Goal: Information Seeking & Learning: Learn about a topic

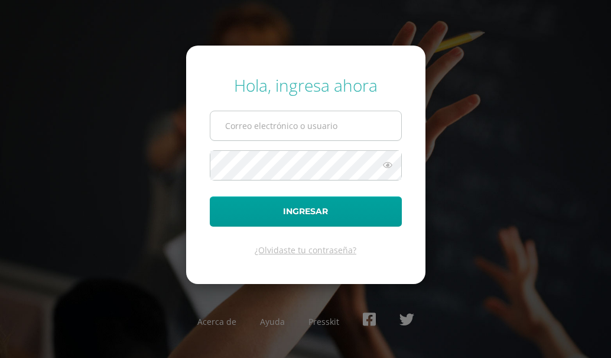
click at [267, 131] on input "text" at bounding box center [305, 125] width 191 height 29
type input "[EMAIL_ADDRESS][DOMAIN_NAME]"
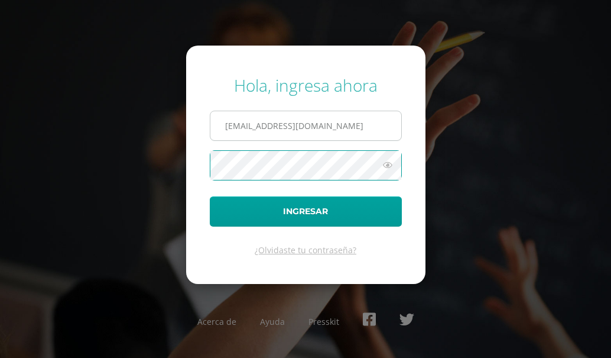
click at [210, 196] on button "Ingresar" at bounding box center [306, 211] width 192 height 30
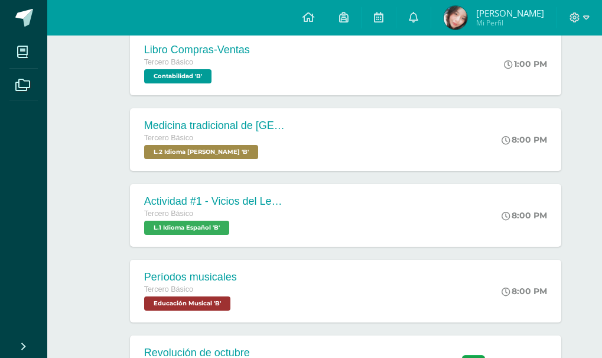
scroll to position [355, 0]
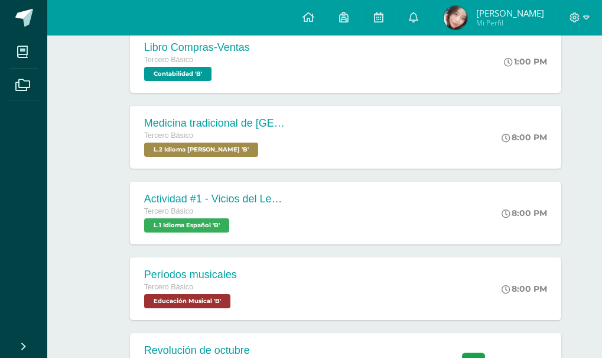
click at [323, 170] on div "Medicina tradicional de [GEOGRAPHIC_DATA] Tercero Básico L.2 Idioma [PERSON_NAM…" at bounding box center [325, 137] width 508 height 66
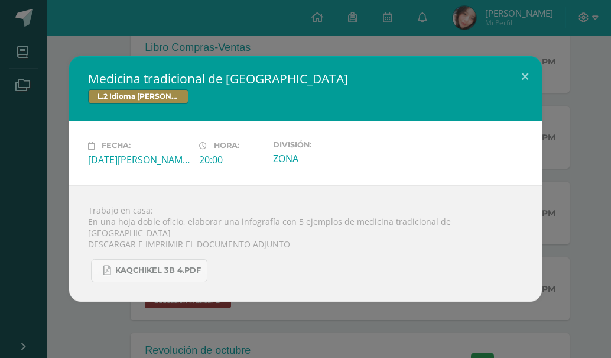
click at [57, 203] on div "Medicina tradicional de [GEOGRAPHIC_DATA] L.2 Idioma [PERSON_NAME] Fecha: [DATE…" at bounding box center [306, 178] width 602 height 245
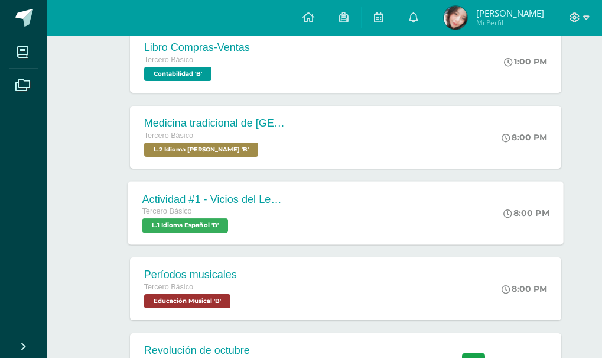
click at [185, 229] on span "L.1 Idioma Español 'B'" at bounding box center [185, 225] width 86 height 14
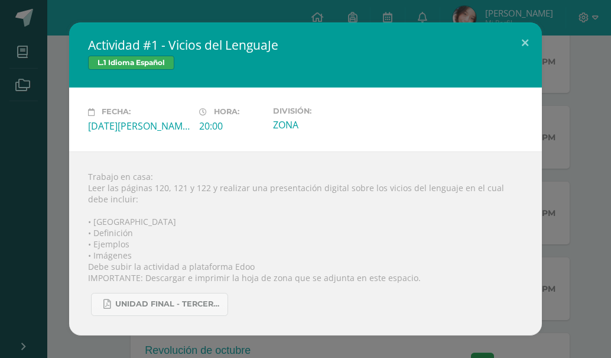
click at [65, 239] on div "Actividad #1 - Vicios del LenguaJe L.1 Idioma Español Fecha: Martes 12 de Agost…" at bounding box center [306, 178] width 602 height 312
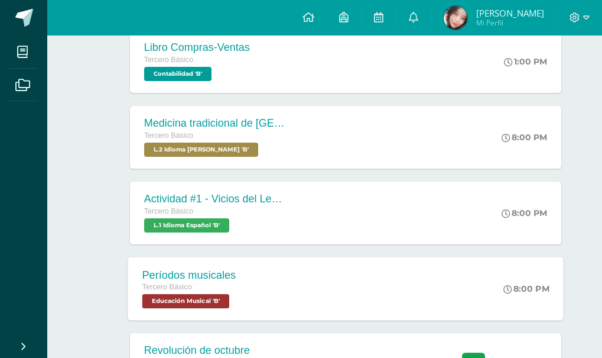
click at [137, 290] on div "Períodos musicales Tercero Básico Educación Musical 'B'" at bounding box center [189, 288] width 122 height 63
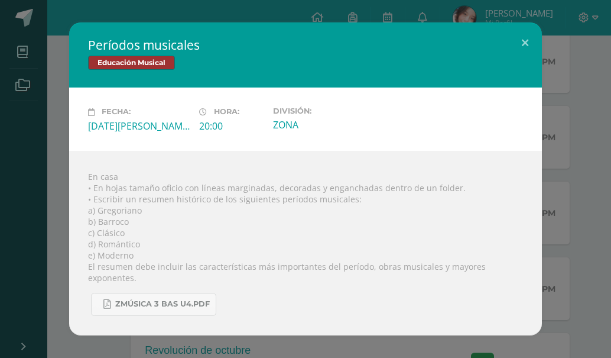
click at [575, 134] on div "Períodos musicales Educación Musical Fecha: Martes 12 de Agosto Hora: 20:00 Div…" at bounding box center [306, 178] width 602 height 312
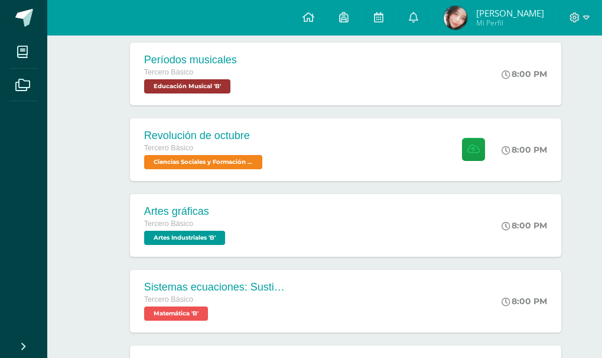
scroll to position [591, 0]
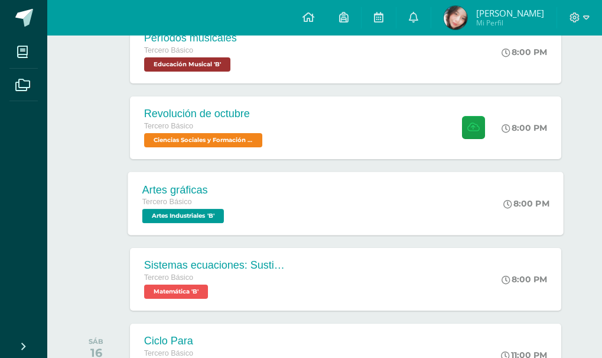
click at [407, 192] on div "Artes gráficas Tercero Básico Artes Industriales 'B' 8:00 PM Artes gráficas Art…" at bounding box center [346, 202] width 436 height 63
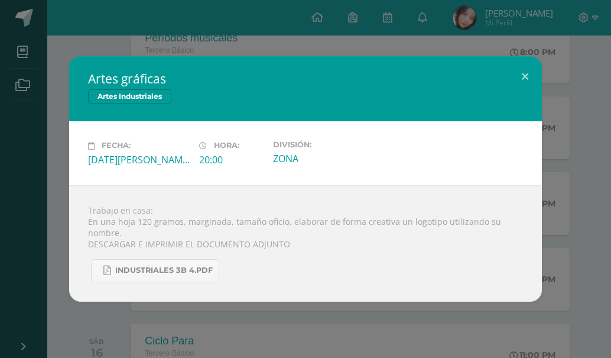
click at [573, 228] on div "Artes gráficas Artes Industriales Fecha: Miércoles 13 de Agosto Hora: 20:00 Div…" at bounding box center [306, 178] width 602 height 245
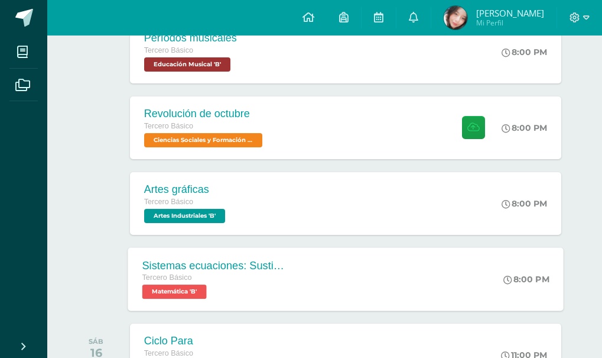
click at [452, 275] on div "Sistemas ecuaciones: Sustitución e igualación Tercero Básico Matemática 'B' 8:0…" at bounding box center [346, 278] width 436 height 63
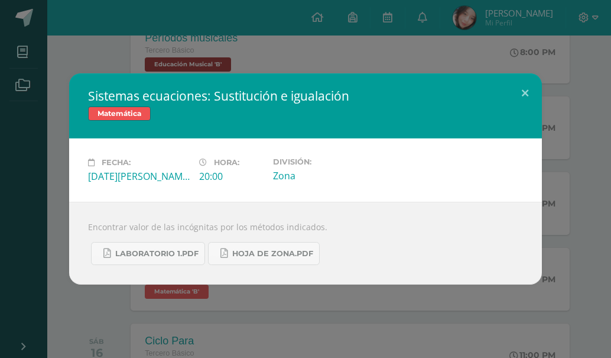
click at [552, 256] on div "Sistemas ecuaciones: Sustitución e igualación Matemática Fecha: Miércoles 13 de…" at bounding box center [306, 178] width 602 height 211
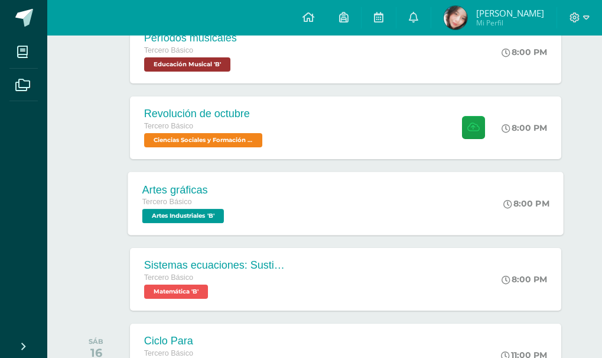
click at [389, 218] on div "Artes gráficas Tercero Básico Artes Industriales 'B' 8:00 PM Artes gráficas Art…" at bounding box center [346, 202] width 436 height 63
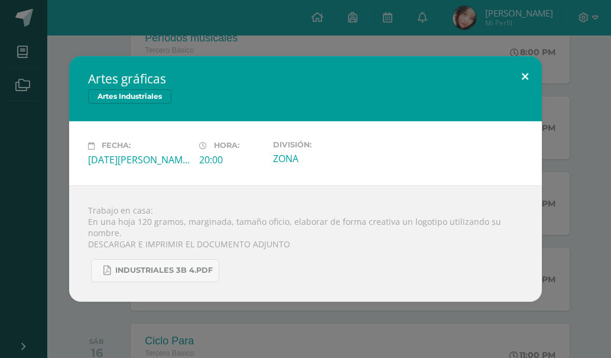
click at [527, 70] on button at bounding box center [525, 76] width 34 height 40
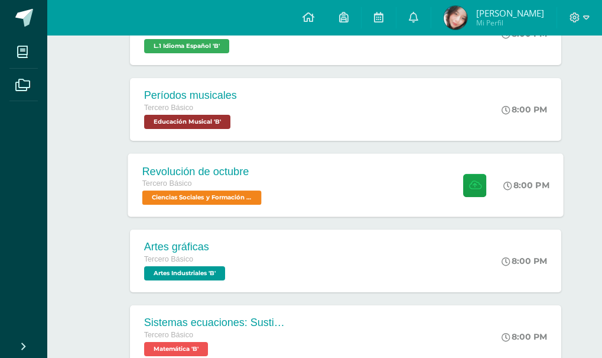
scroll to position [497, 0]
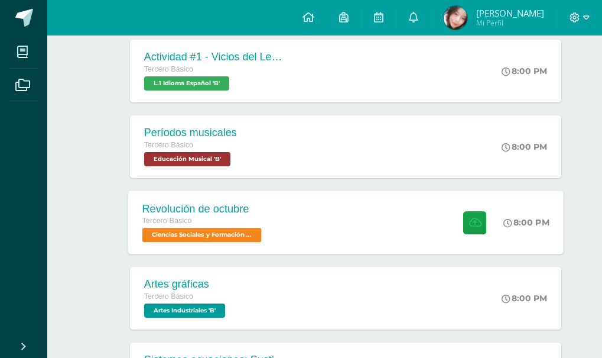
click at [329, 114] on div "Períodos musicales Tercero Básico Educación Musical 'B' 8:00 PM Períodos musica…" at bounding box center [325, 147] width 508 height 66
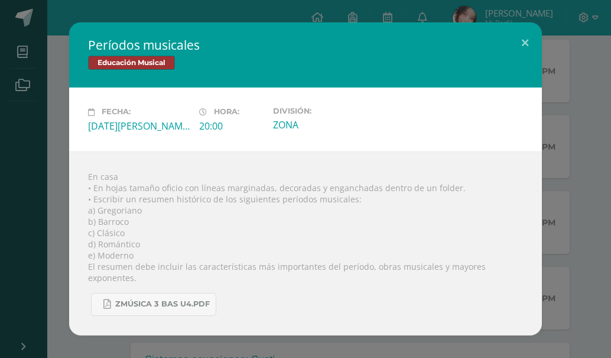
click at [568, 99] on div "Períodos musicales Educación Musical Fecha: Martes 12 de Agosto Hora: 20:00 Div…" at bounding box center [306, 178] width 602 height 312
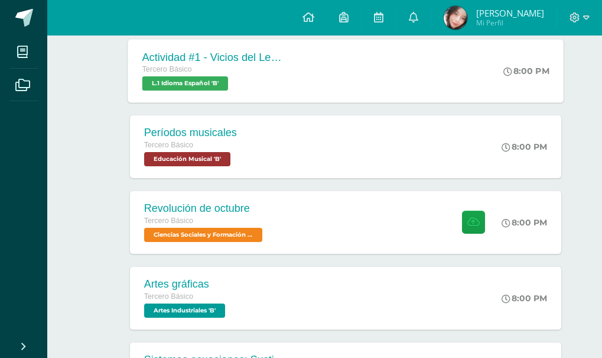
click at [445, 72] on div "Actividad #1 - Vicios del LenguaJe Tercero Básico L.1 Idioma Español 'B' 8:00 P…" at bounding box center [346, 70] width 436 height 63
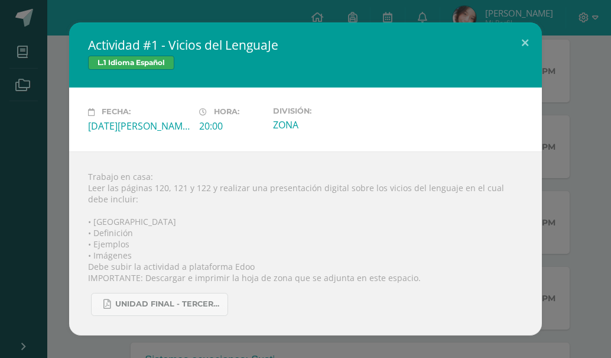
click at [580, 101] on div "Actividad #1 - Vicios del LenguaJe L.1 Idioma Español Fecha: Martes 12 de Agost…" at bounding box center [306, 178] width 602 height 312
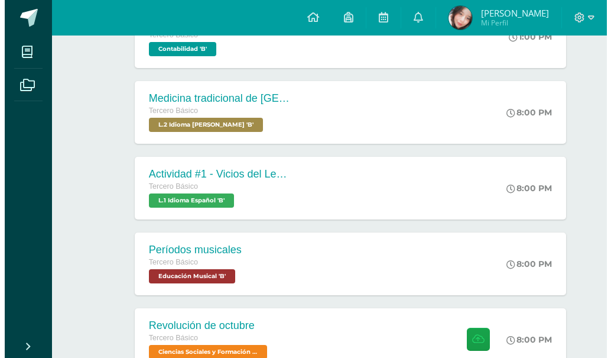
scroll to position [378, 0]
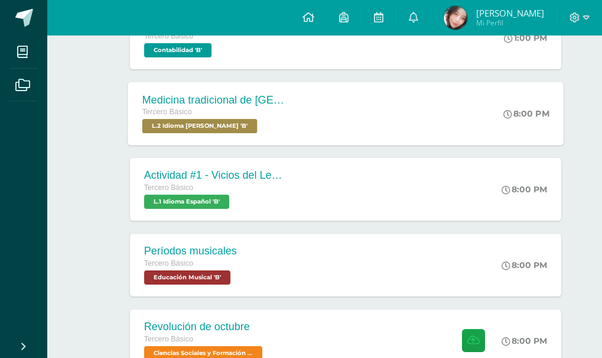
click at [381, 103] on div "Medicina tradicional de Guatemala Tercero Básico L.2 Idioma Maya Kaqchikel 'B' …" at bounding box center [346, 113] width 436 height 63
